Goal: Task Accomplishment & Management: Use online tool/utility

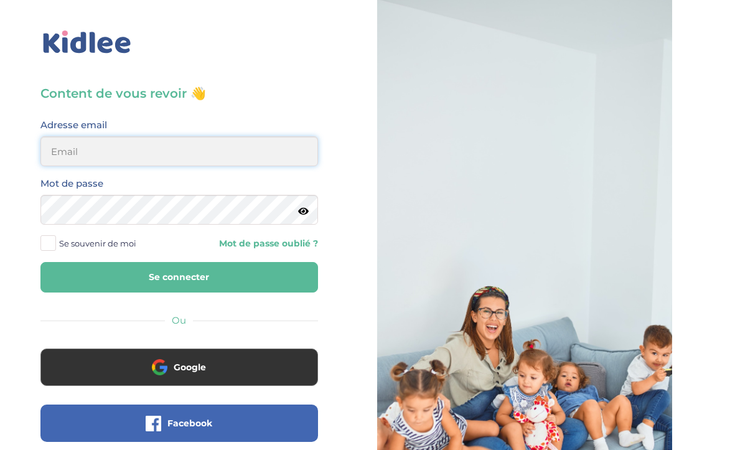
type input "erard.caro@gmail.com"
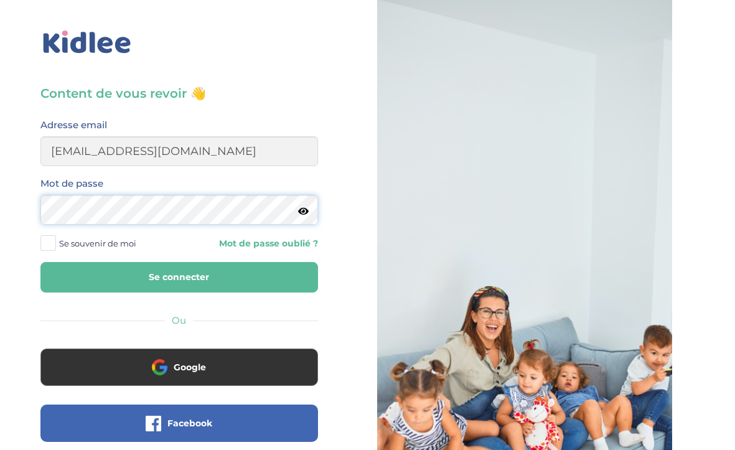
click at [179, 277] on button "Se connecter" at bounding box center [178, 277] width 277 height 30
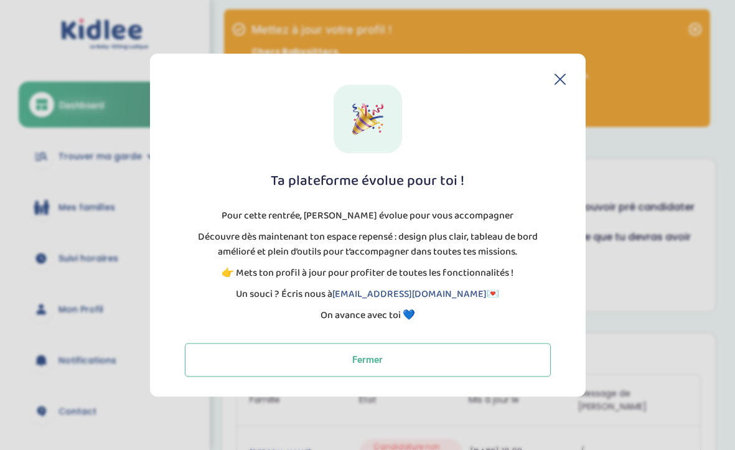
scroll to position [239, 0]
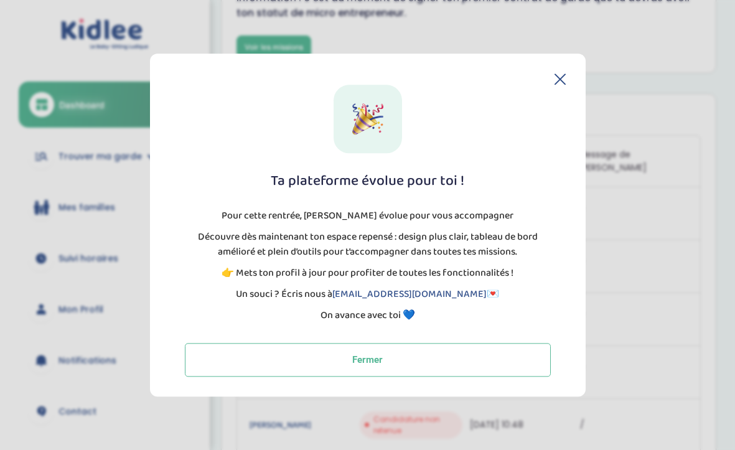
click at [561, 77] on icon at bounding box center [559, 78] width 11 height 11
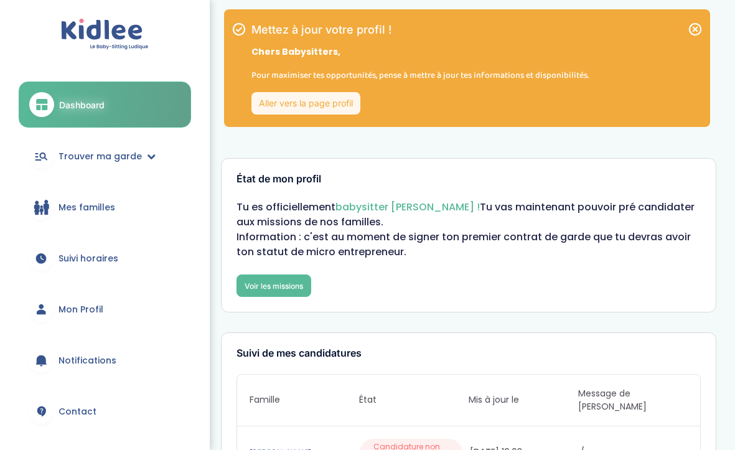
scroll to position [0, 0]
click at [129, 156] on span "Trouver ma garde" at bounding box center [99, 156] width 83 height 13
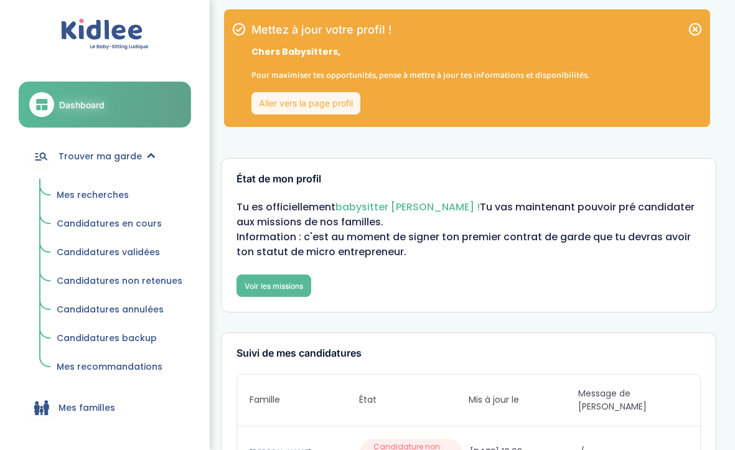
click at [107, 191] on span "Mes recherches" at bounding box center [93, 194] width 72 height 12
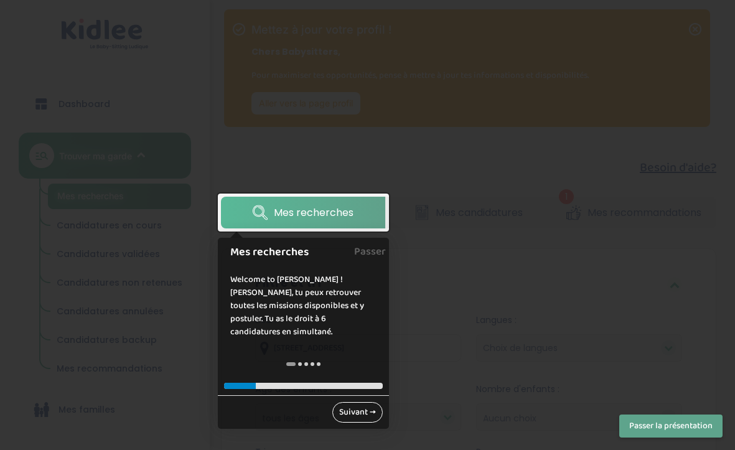
click at [356, 402] on link "Suivant →" at bounding box center [357, 412] width 50 height 21
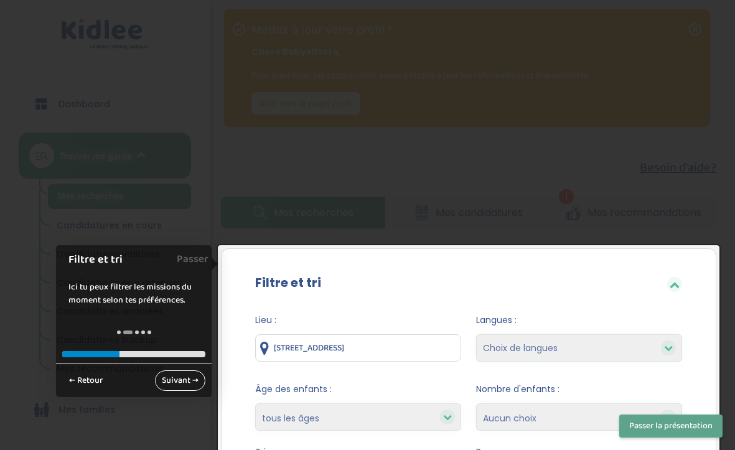
scroll to position [207, 0]
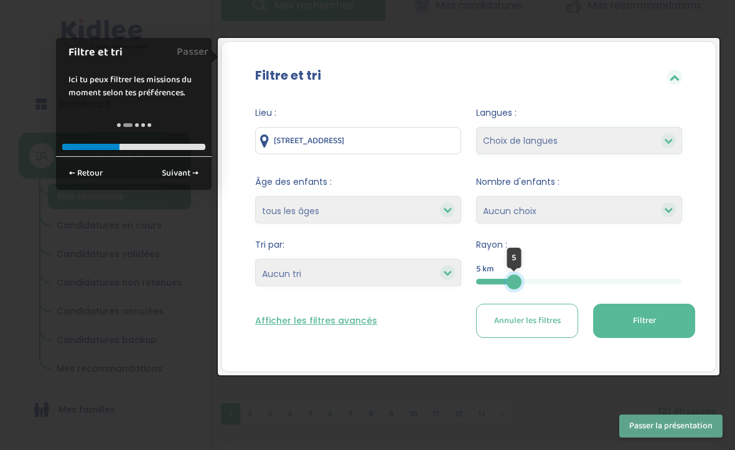
drag, startPoint x: 684, startPoint y: 279, endPoint x: 514, endPoint y: 271, distance: 170.0
click at [514, 274] on div "5" at bounding box center [513, 281] width 15 height 15
click at [635, 319] on span "Filtrer" at bounding box center [644, 320] width 23 height 13
click at [612, 21] on div at bounding box center [367, 225] width 735 height 450
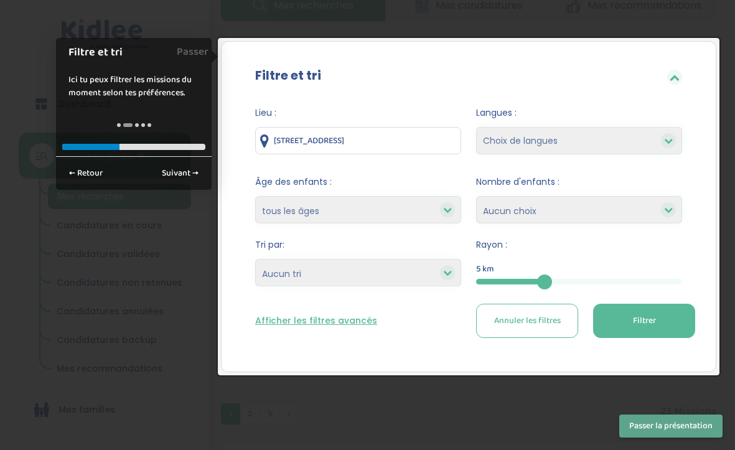
click at [548, 315] on span "Annuler les filtres" at bounding box center [527, 320] width 67 height 13
drag, startPoint x: 675, startPoint y: 283, endPoint x: 524, endPoint y: 280, distance: 150.6
click at [524, 280] on div at bounding box center [524, 281] width 15 height 15
click at [646, 320] on span "Filtrer" at bounding box center [644, 320] width 23 height 13
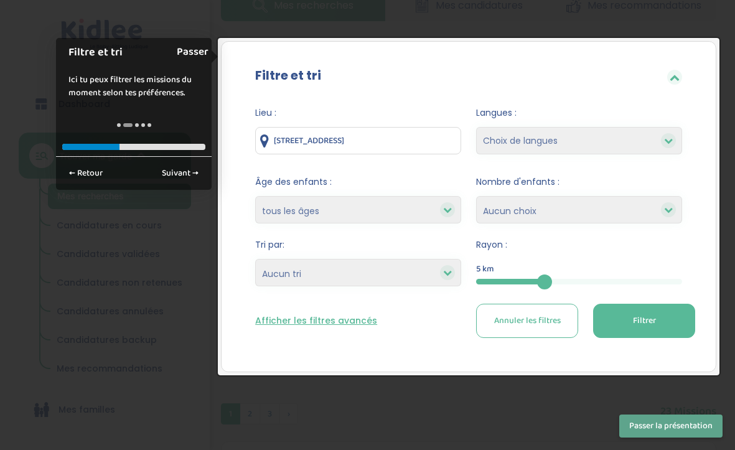
click at [194, 52] on link "Passer" at bounding box center [193, 52] width 32 height 28
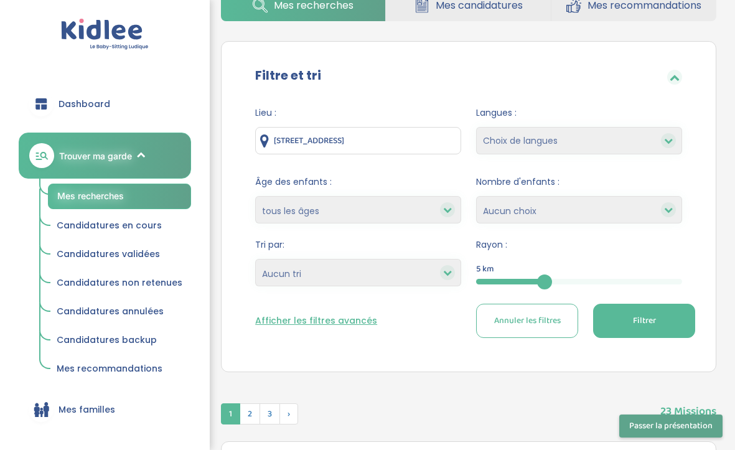
click at [635, 322] on span "Filtrer" at bounding box center [644, 320] width 23 height 13
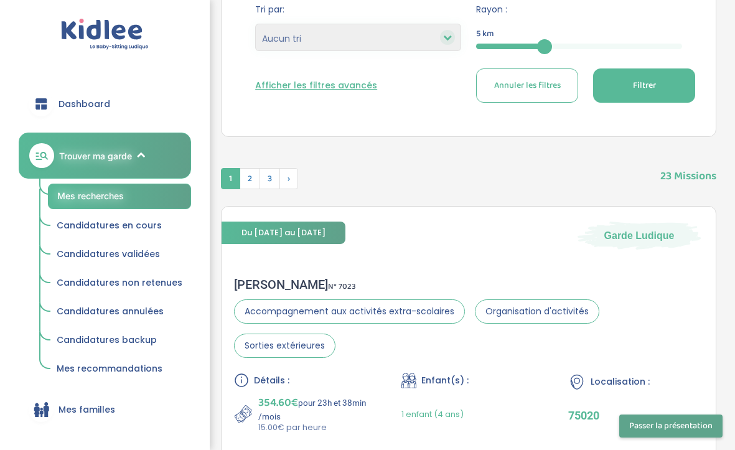
scroll to position [620, 0]
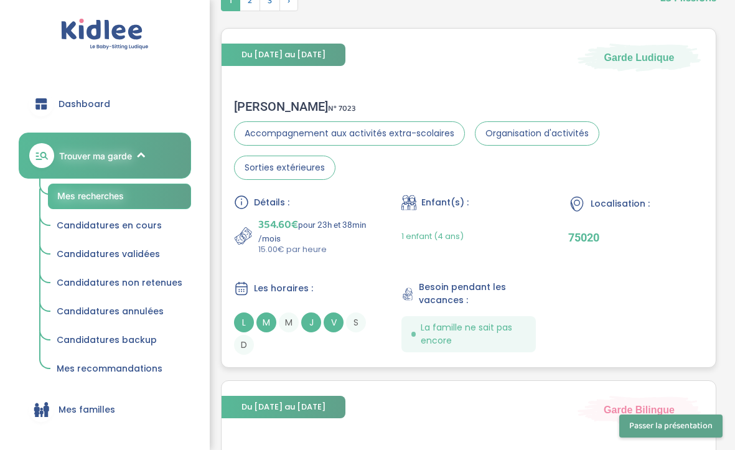
click at [635, 322] on div "Détails : 354.60€ pour 23h et 38min /mois 15.00€ par heure Enfant(s) : 1 enfant…" at bounding box center [468, 275] width 469 height 160
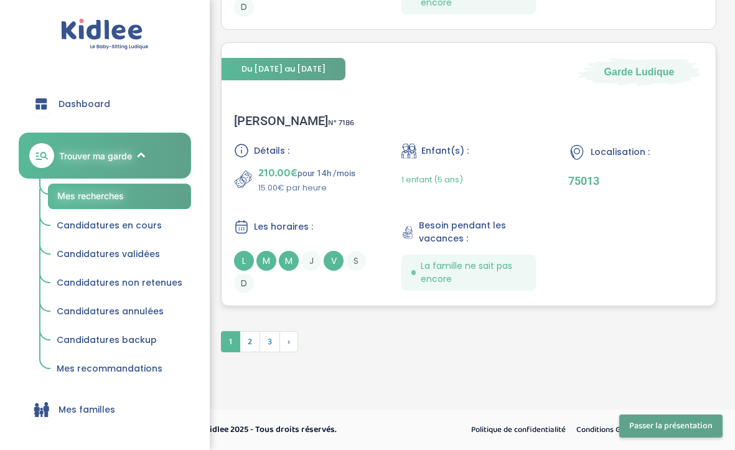
scroll to position [3440, 0]
click at [252, 341] on span "2" at bounding box center [250, 341] width 21 height 21
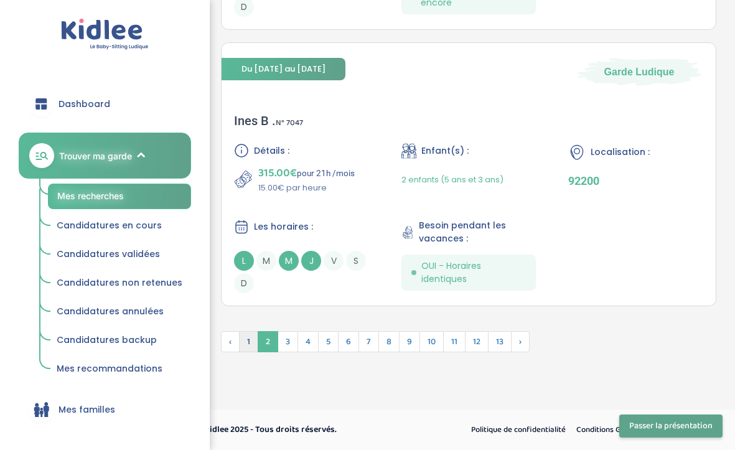
scroll to position [3506, 0]
click at [287, 341] on span "3" at bounding box center [287, 341] width 21 height 21
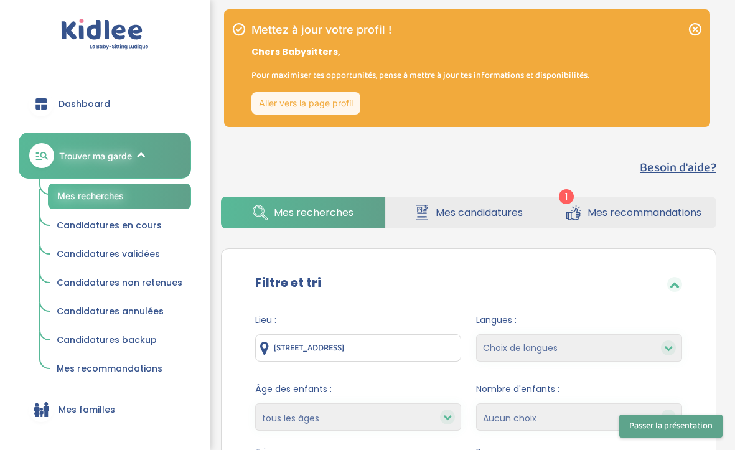
scroll to position [0, 0]
click at [627, 212] on span "Mes recommandations" at bounding box center [644, 213] width 114 height 16
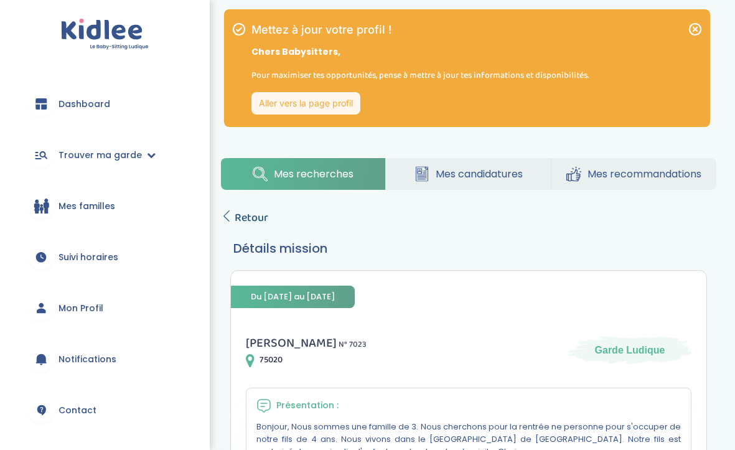
click at [247, 218] on span "Retour" at bounding box center [252, 217] width 34 height 17
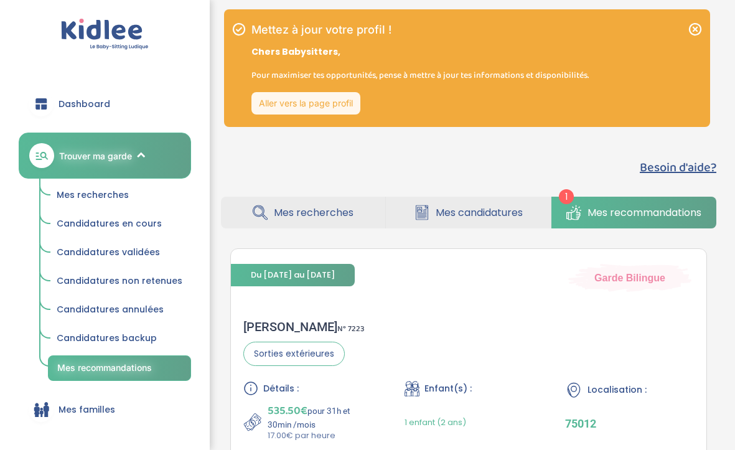
click at [105, 192] on span "Mes recherches" at bounding box center [93, 194] width 72 height 12
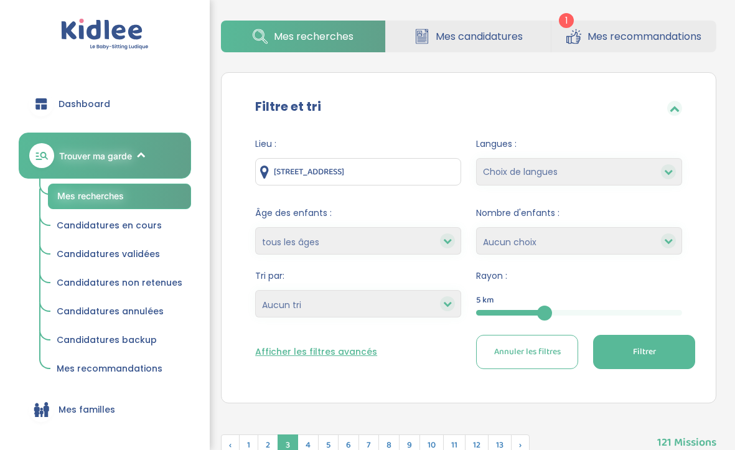
scroll to position [184, 0]
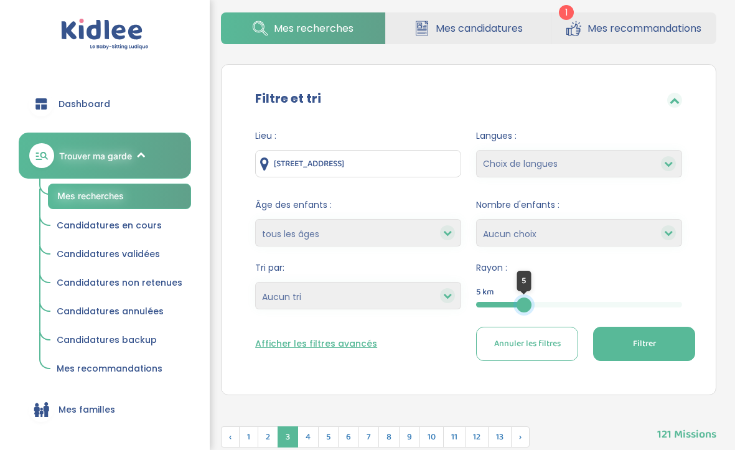
drag, startPoint x: 544, startPoint y: 302, endPoint x: 521, endPoint y: 302, distance: 22.4
click at [521, 302] on div at bounding box center [523, 304] width 15 height 15
click at [646, 345] on span "Filtrer" at bounding box center [644, 343] width 23 height 13
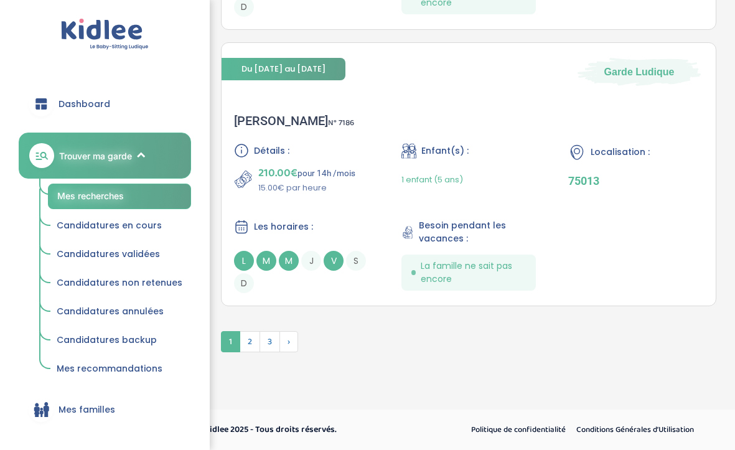
scroll to position [3440, 0]
click at [253, 340] on span "2" at bounding box center [250, 341] width 21 height 21
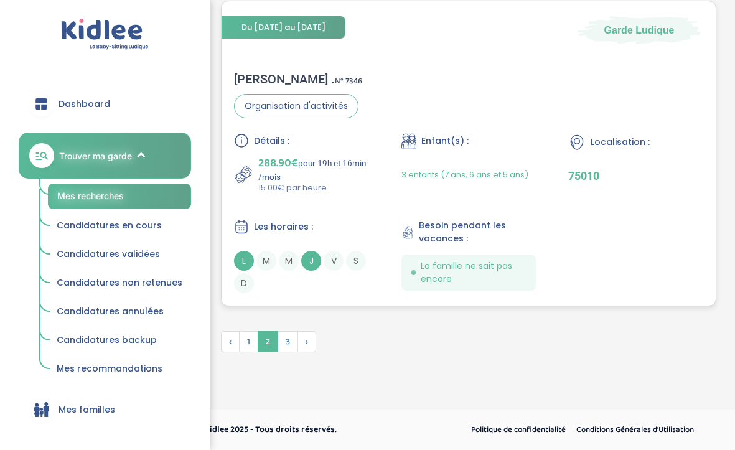
scroll to position [3457, 0]
click at [286, 347] on span "3" at bounding box center [287, 341] width 21 height 21
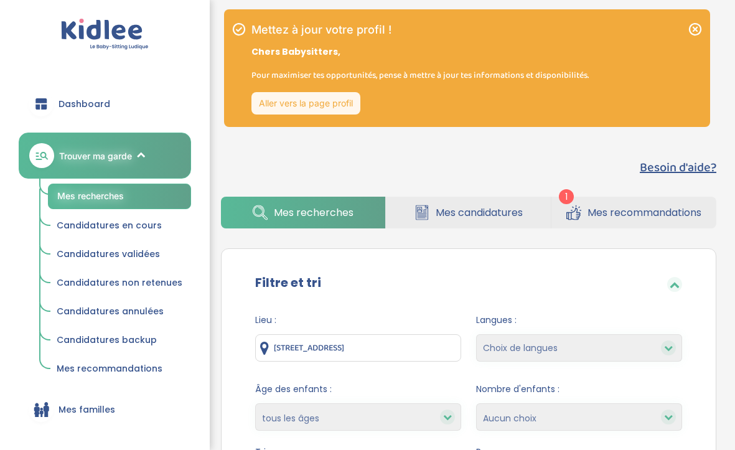
scroll to position [0, 0]
